Goal: Task Accomplishment & Management: Manage account settings

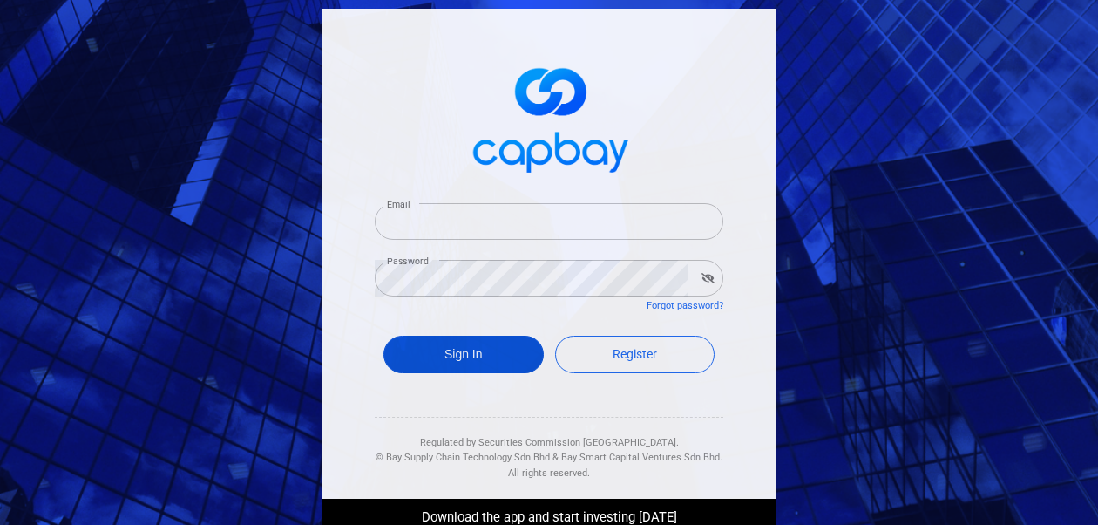
type input "[EMAIL_ADDRESS][DOMAIN_NAME]"
click at [399, 343] on button "Sign In" at bounding box center [464, 354] width 160 height 37
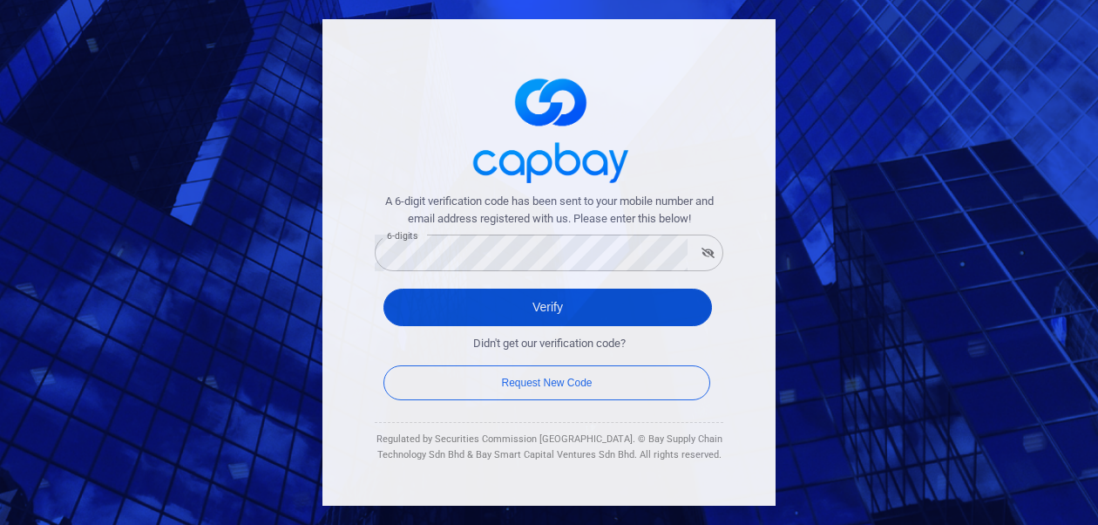
click at [437, 309] on button "Verify" at bounding box center [548, 307] width 329 height 37
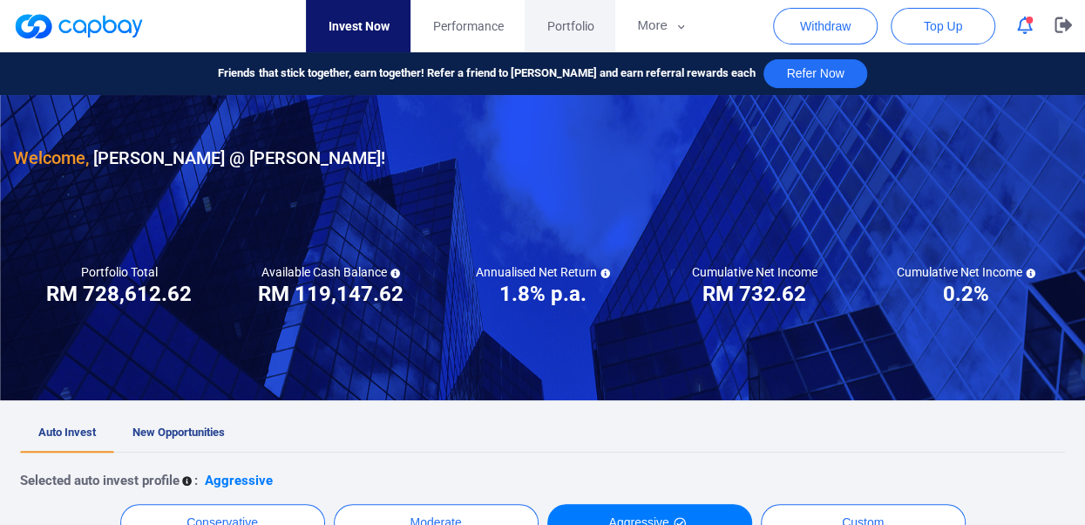
click at [565, 32] on span "Portfolio" at bounding box center [570, 26] width 47 height 19
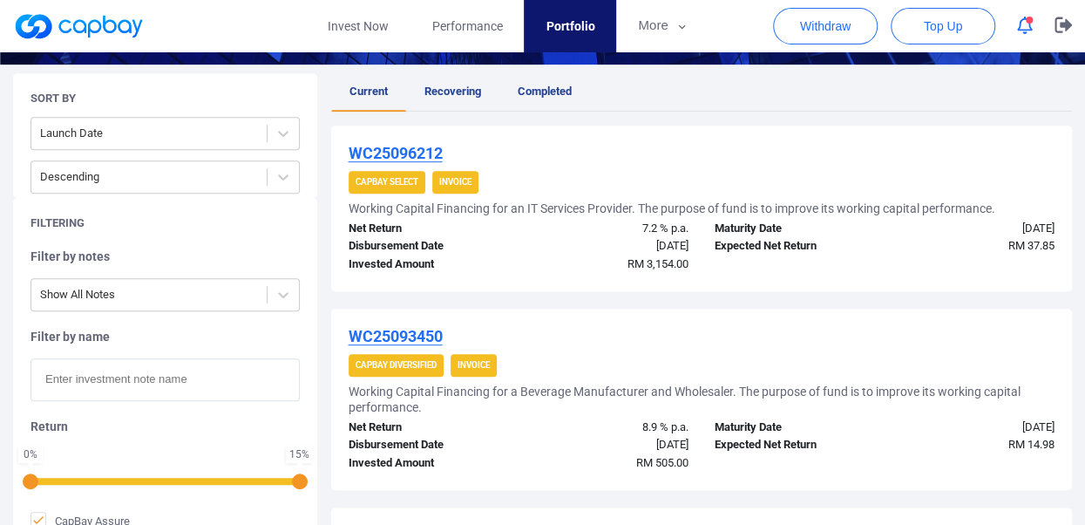
scroll to position [319, 0]
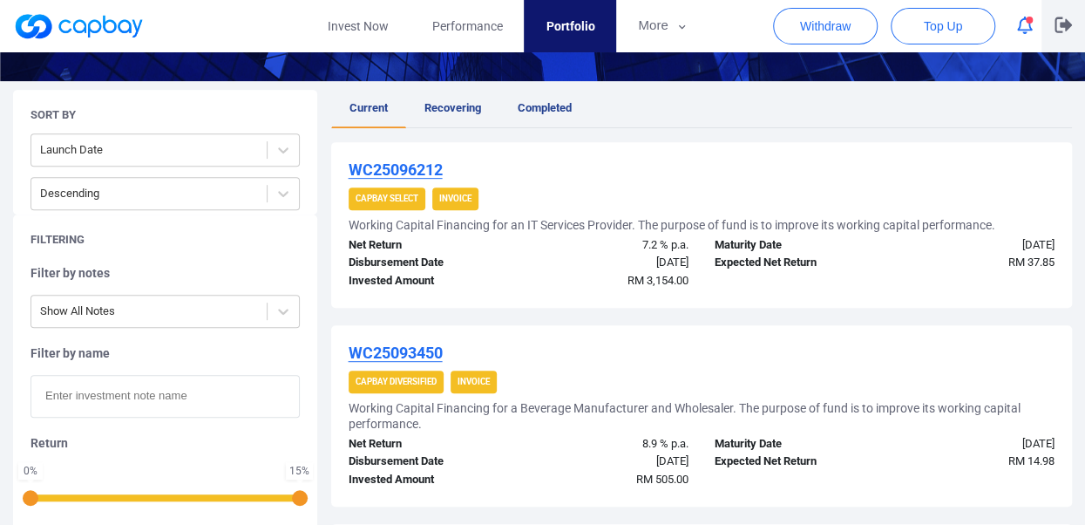
click at [1063, 24] on icon "button" at bounding box center [1063, 25] width 17 height 16
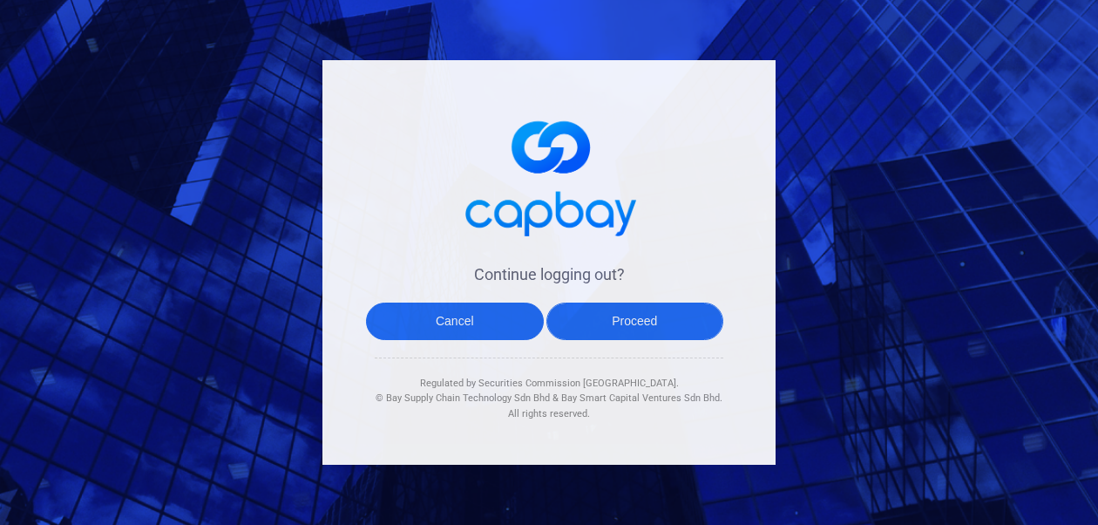
click at [638, 325] on button "Proceed" at bounding box center [636, 321] width 178 height 37
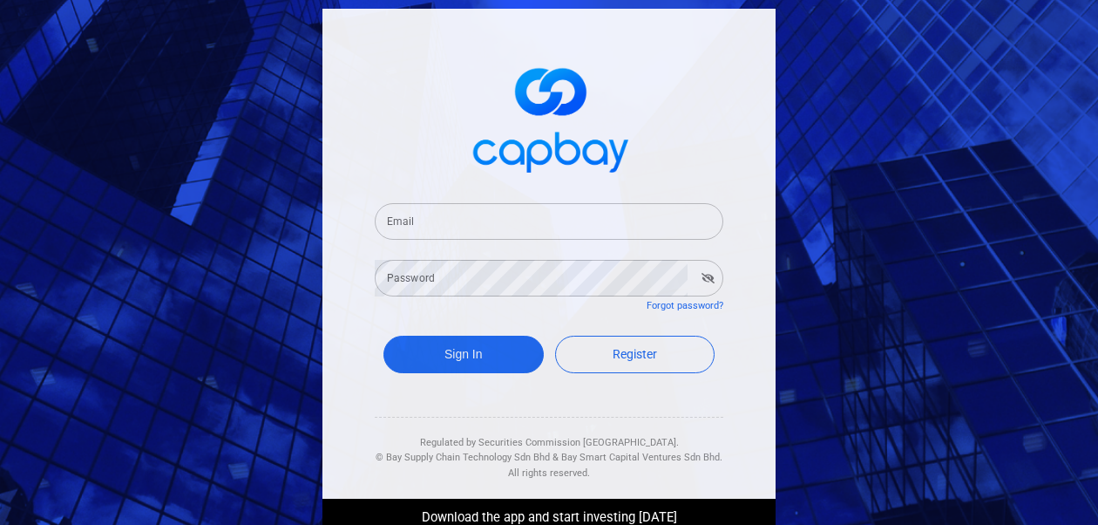
type input "[EMAIL_ADDRESS][DOMAIN_NAME]"
